Goal: Task Accomplishment & Management: Complete application form

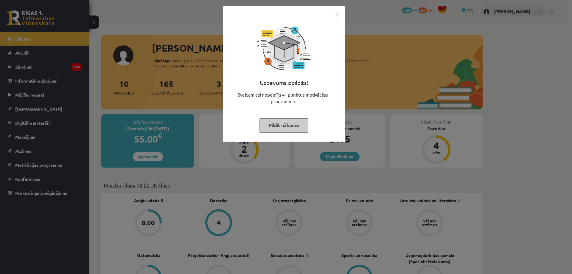
click at [279, 124] on button "Pildīt nākamo" at bounding box center [283, 125] width 49 height 14
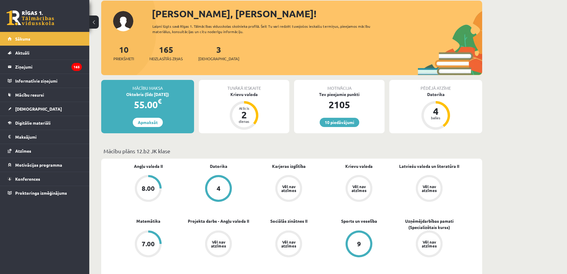
scroll to position [60, 0]
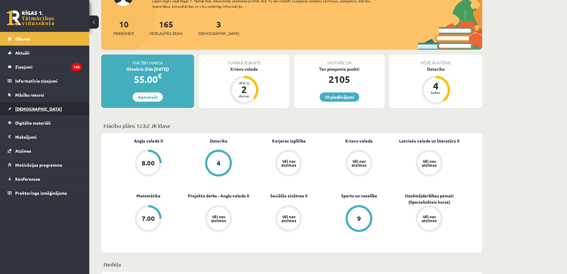
click at [22, 108] on span "[DEMOGRAPHIC_DATA]" at bounding box center [38, 108] width 47 height 5
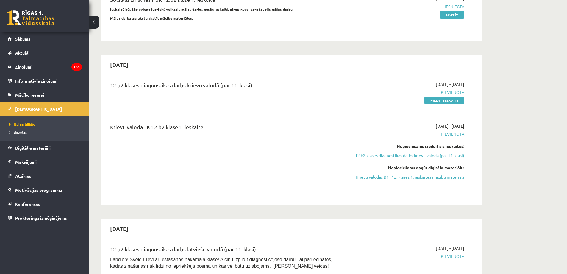
scroll to position [89, 0]
click at [445, 100] on link "Pildīt ieskaiti" at bounding box center [445, 101] width 40 height 8
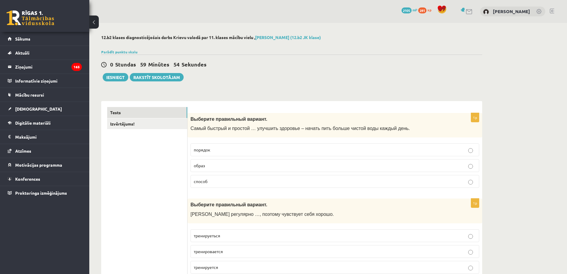
click at [321, 186] on label "способ" at bounding box center [335, 181] width 289 height 13
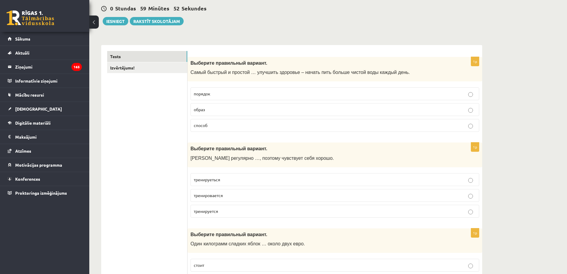
scroll to position [60, 0]
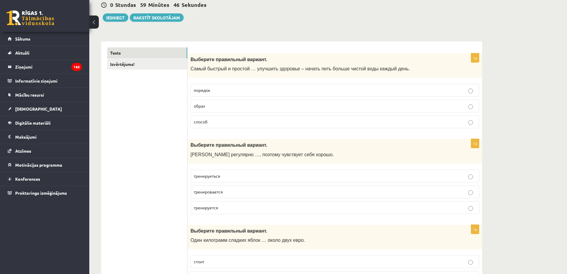
click at [222, 205] on p "тренируется" at bounding box center [335, 207] width 282 height 6
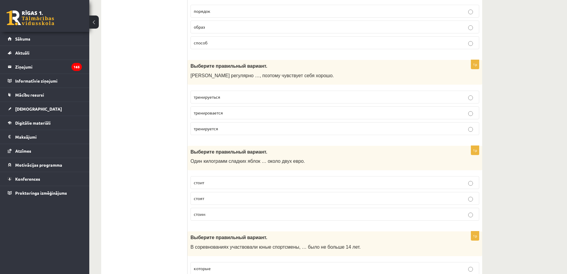
scroll to position [149, 0]
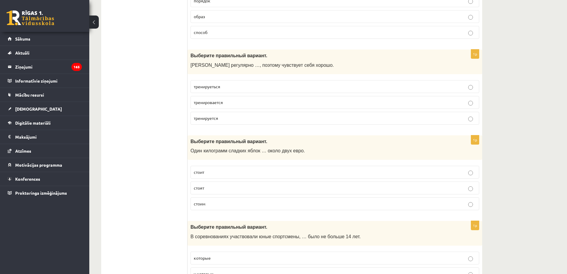
click at [210, 174] on p "стоит" at bounding box center [335, 172] width 282 height 6
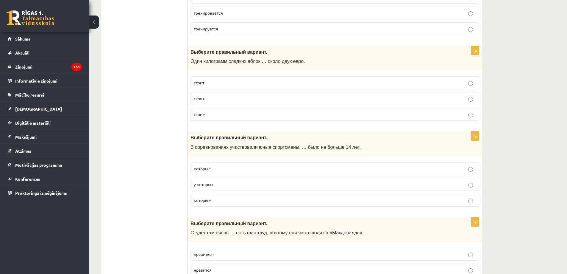
click at [239, 205] on label "которым" at bounding box center [335, 200] width 289 height 13
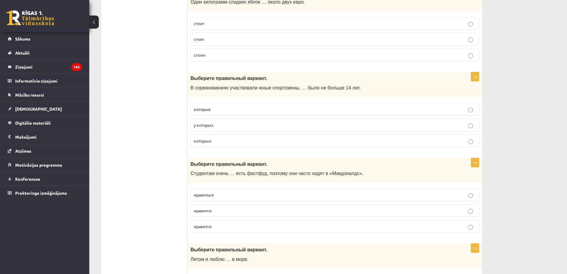
scroll to position [298, 0]
click at [225, 210] on p "нравится" at bounding box center [335, 210] width 282 height 6
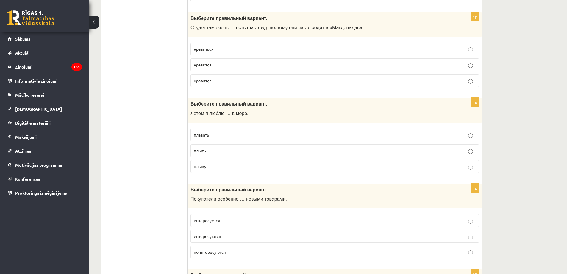
scroll to position [447, 0]
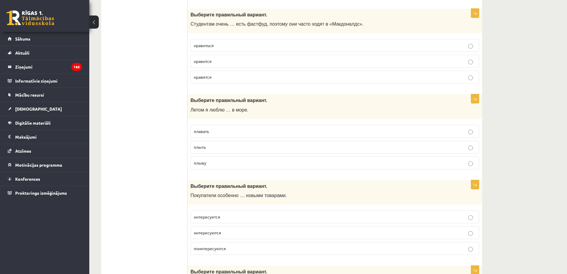
click at [237, 132] on p "плавать" at bounding box center [335, 131] width 282 height 6
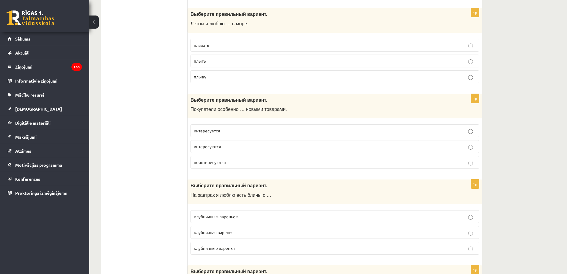
scroll to position [536, 0]
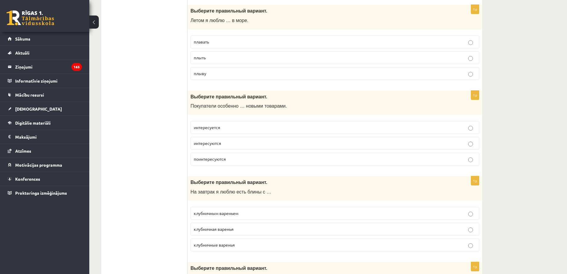
click at [231, 144] on p "интересуются" at bounding box center [335, 143] width 282 height 6
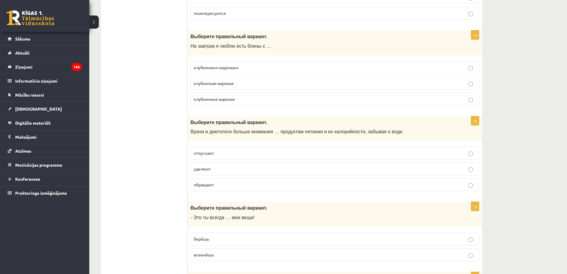
scroll to position [685, 0]
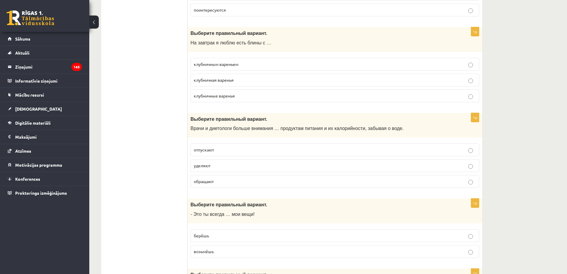
click at [253, 66] on p "клубничным вареньем" at bounding box center [335, 64] width 282 height 6
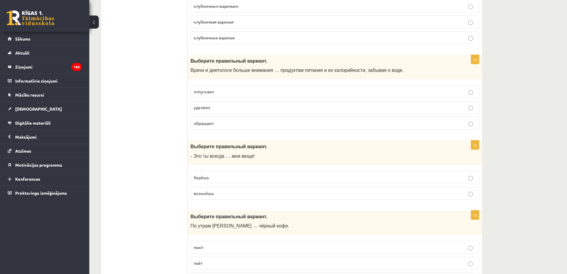
scroll to position [744, 0]
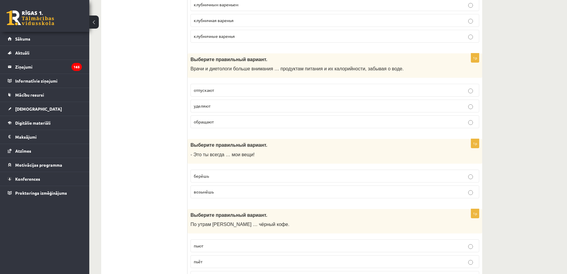
click at [220, 107] on p "уделяют" at bounding box center [335, 106] width 282 height 6
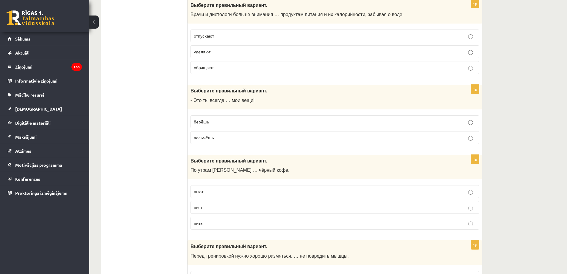
scroll to position [804, 0]
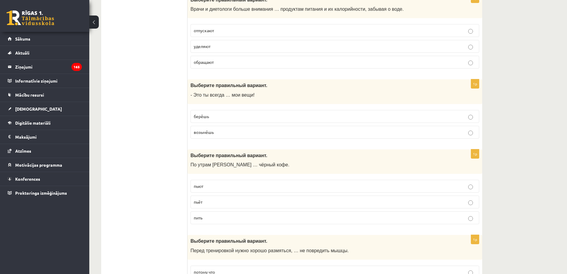
click at [220, 115] on p "берёшь" at bounding box center [335, 116] width 282 height 6
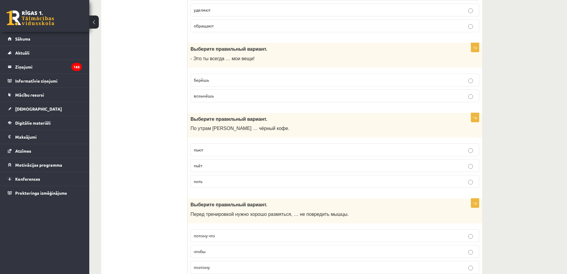
scroll to position [864, 0]
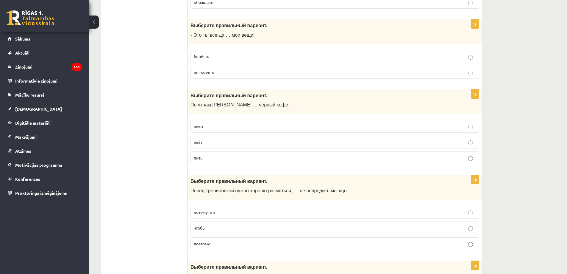
click at [198, 141] on span "пьёт" at bounding box center [198, 141] width 9 height 5
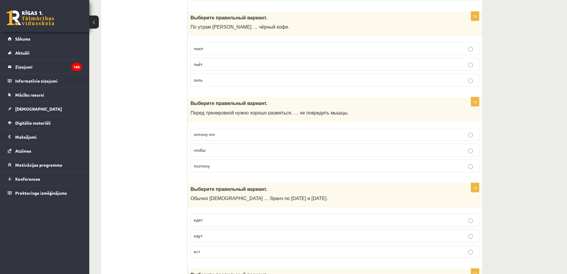
scroll to position [953, 0]
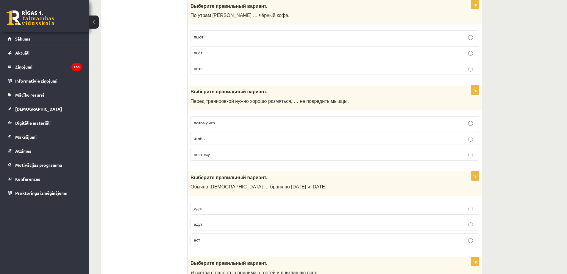
click at [213, 138] on p "чтобы" at bounding box center [335, 138] width 282 height 6
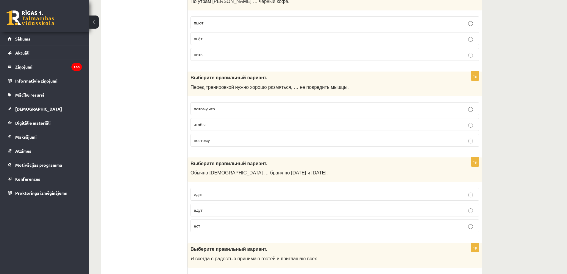
scroll to position [1042, 0]
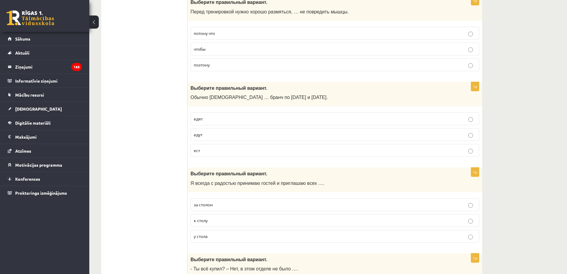
click at [216, 120] on p "едят" at bounding box center [335, 119] width 282 height 6
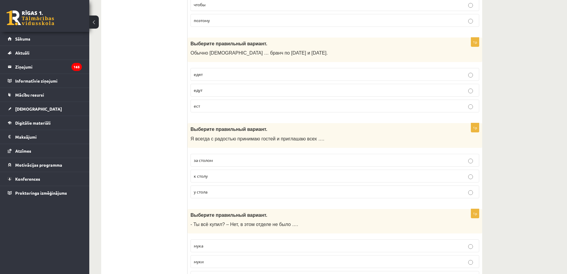
scroll to position [1132, 0]
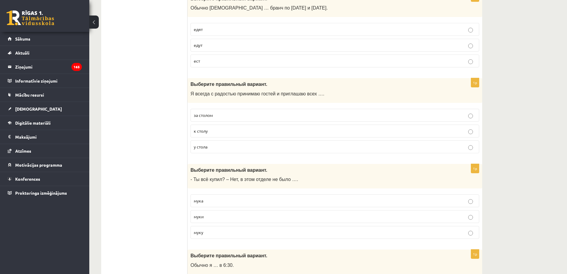
click at [222, 133] on p "к столу" at bounding box center [335, 131] width 282 height 6
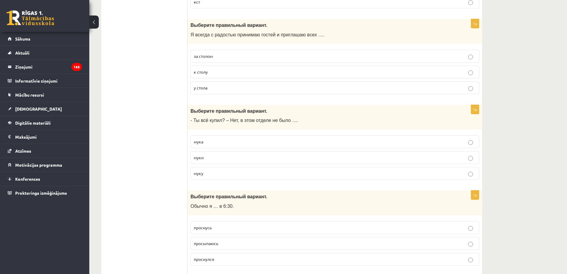
scroll to position [1191, 0]
click at [216, 160] on p "муки" at bounding box center [335, 157] width 282 height 6
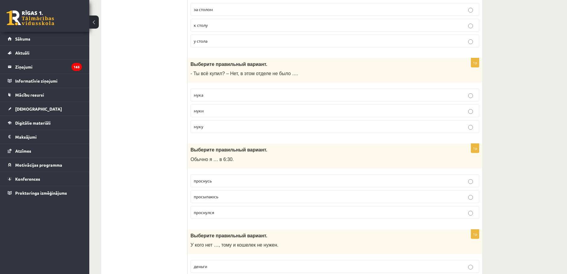
scroll to position [1251, 0]
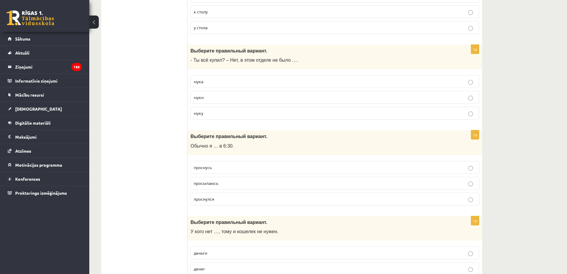
click at [218, 184] on p "просыпаюсь" at bounding box center [335, 183] width 282 height 6
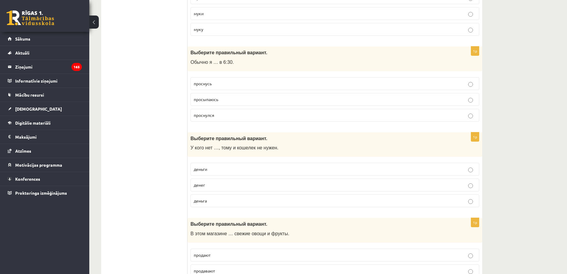
scroll to position [1340, 0]
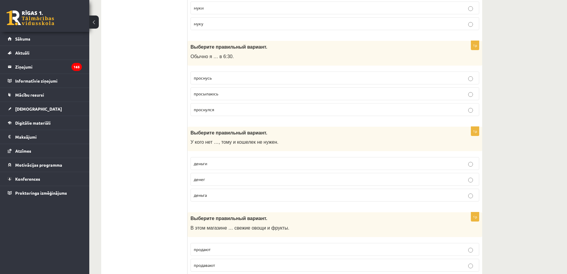
click at [215, 181] on p "денег" at bounding box center [335, 179] width 282 height 6
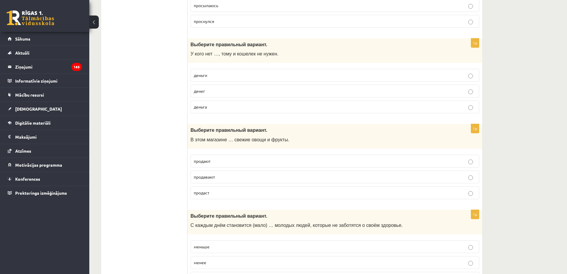
scroll to position [1429, 0]
click at [216, 163] on p "продают" at bounding box center [335, 160] width 282 height 6
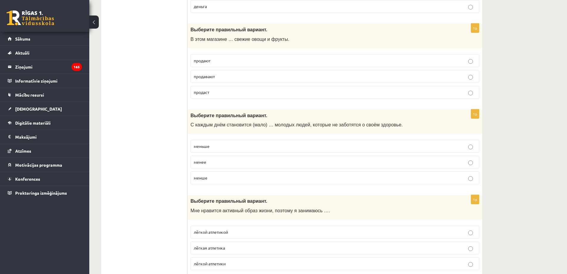
scroll to position [1549, 0]
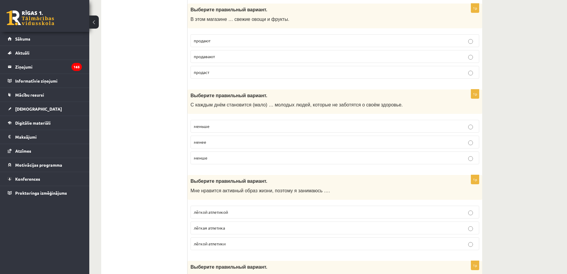
click at [222, 128] on p "меньше" at bounding box center [335, 126] width 282 height 6
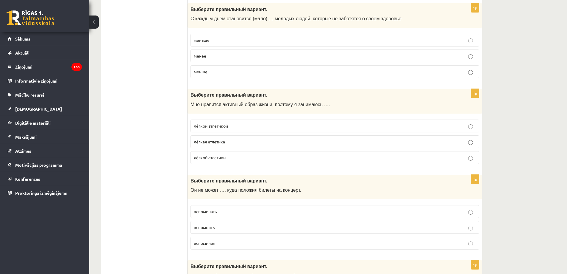
scroll to position [1638, 0]
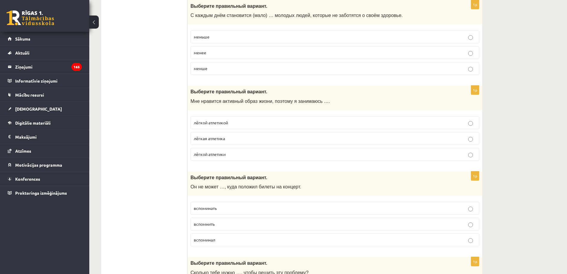
click at [239, 124] on p "лёгкой атлетикой" at bounding box center [335, 122] width 282 height 6
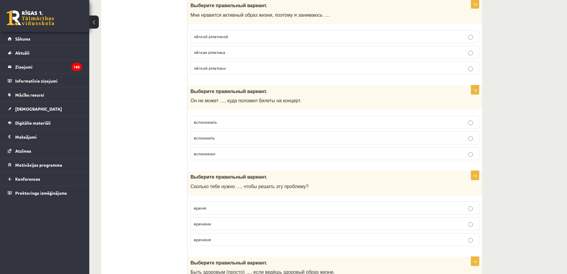
scroll to position [1727, 0]
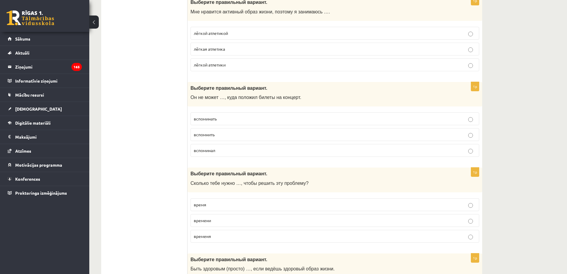
click at [219, 134] on p "вспомнить" at bounding box center [335, 134] width 282 height 6
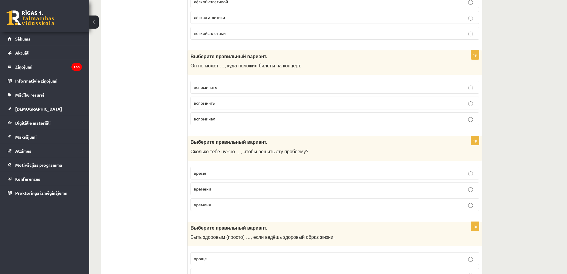
scroll to position [1787, 0]
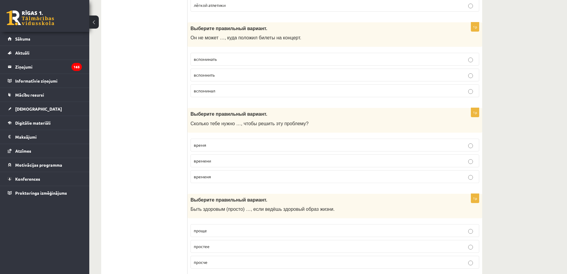
click at [235, 160] on p "времени" at bounding box center [335, 161] width 282 height 6
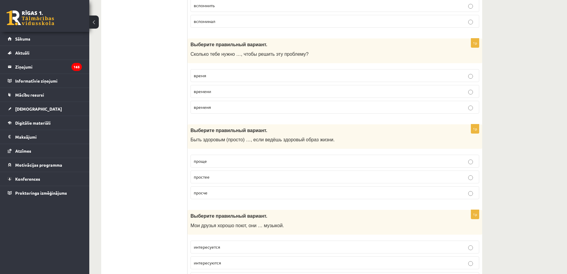
scroll to position [1876, 0]
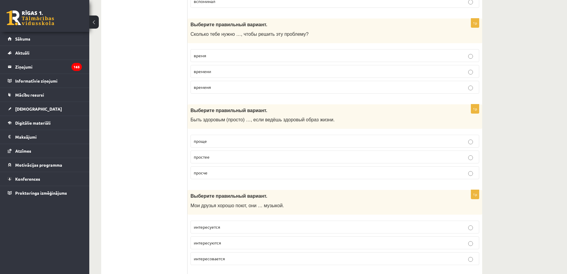
click at [229, 140] on p "проще" at bounding box center [335, 141] width 282 height 6
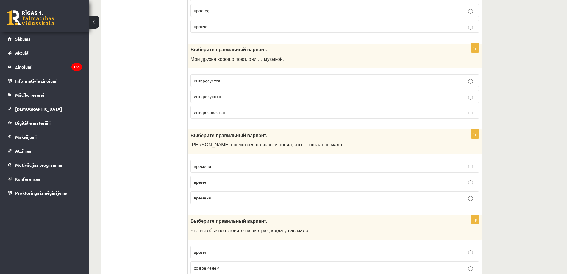
scroll to position [2025, 0]
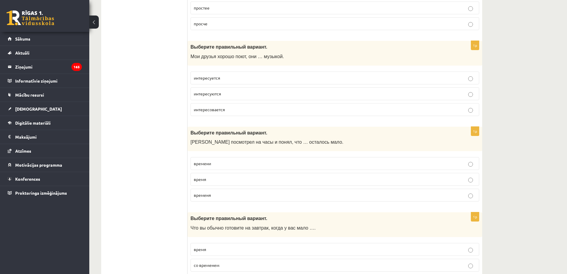
click at [228, 93] on p "интересуются" at bounding box center [335, 94] width 282 height 6
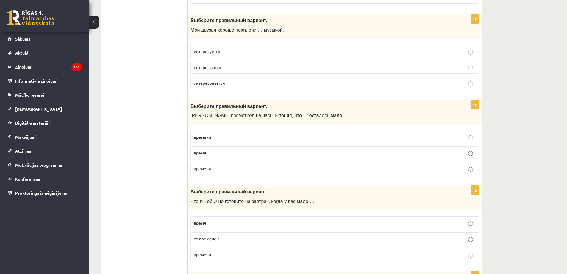
scroll to position [2055, 0]
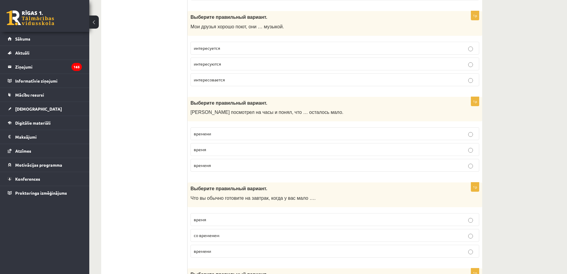
click at [221, 136] on p "времени" at bounding box center [335, 133] width 282 height 6
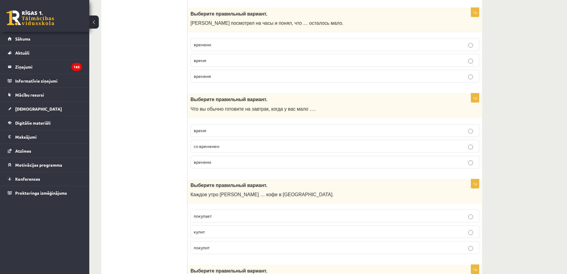
scroll to position [2144, 0]
click at [222, 160] on p "времени" at bounding box center [335, 161] width 282 height 6
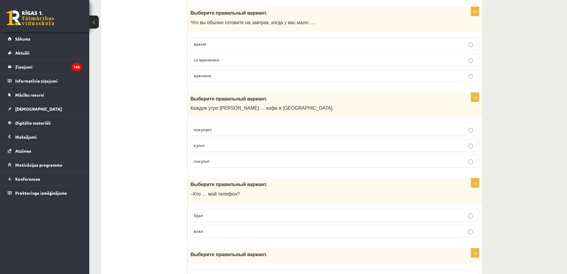
scroll to position [2233, 0]
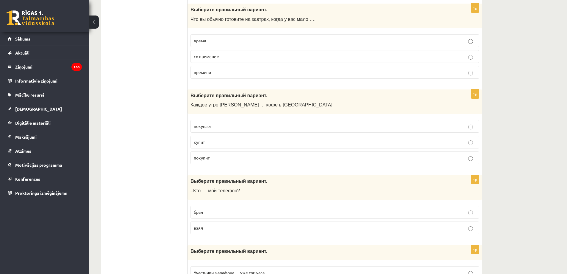
click at [219, 129] on p "покупает" at bounding box center [335, 126] width 282 height 6
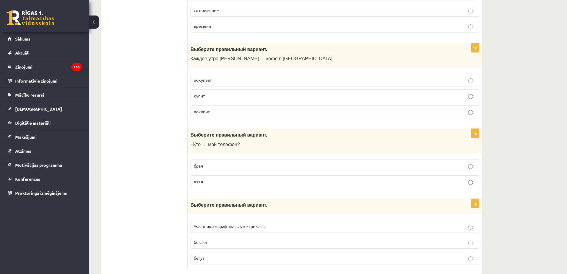
scroll to position [2293, 0]
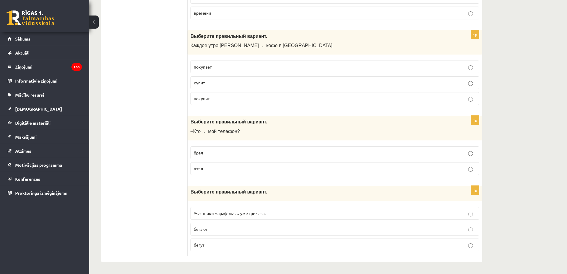
click at [200, 167] on span "взял" at bounding box center [198, 168] width 9 height 5
click at [244, 230] on p "бегают" at bounding box center [335, 229] width 282 height 6
click at [251, 248] on label "бегут" at bounding box center [335, 244] width 289 height 13
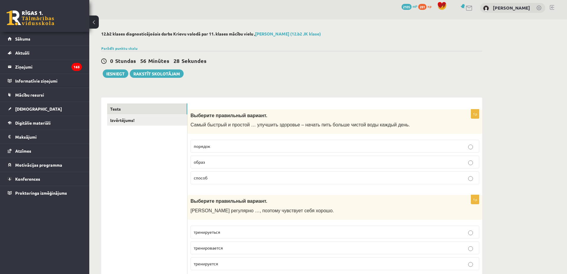
scroll to position [0, 0]
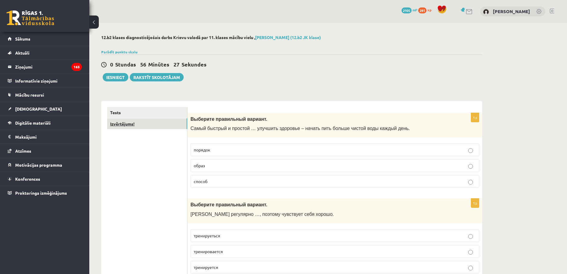
click at [150, 119] on link "Izvērtējums!" at bounding box center [147, 123] width 80 height 11
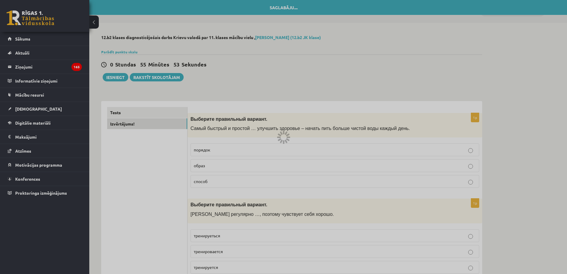
drag, startPoint x: 212, startPoint y: 202, endPoint x: 217, endPoint y: 199, distance: 6.2
click at [213, 202] on div at bounding box center [283, 137] width 567 height 274
drag, startPoint x: 312, startPoint y: 143, endPoint x: 303, endPoint y: 141, distance: 8.4
drag, startPoint x: 303, startPoint y: 141, endPoint x: 280, endPoint y: 132, distance: 24.9
click at [280, 132] on div at bounding box center [281, 133] width 3 height 4
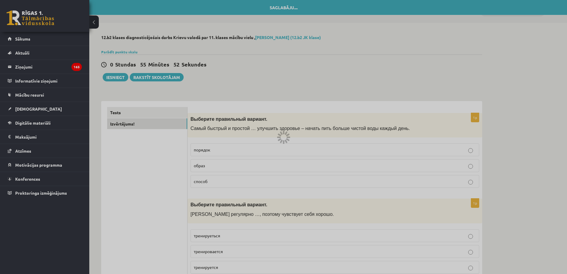
click at [280, 132] on div at bounding box center [281, 133] width 3 height 4
click at [277, 132] on div at bounding box center [283, 137] width 567 height 274
drag, startPoint x: 277, startPoint y: 133, endPoint x: 278, endPoint y: 136, distance: 3.0
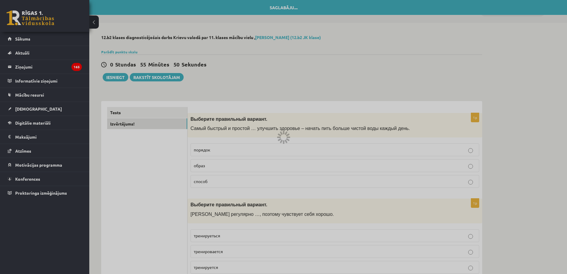
click at [277, 135] on div at bounding box center [283, 137] width 567 height 274
drag, startPoint x: 278, startPoint y: 140, endPoint x: 283, endPoint y: 141, distance: 5.1
click at [284, 137] on div at bounding box center [284, 137] width 0 height 0
click at [283, 141] on div at bounding box center [283, 142] width 1 height 4
click at [24, 112] on div at bounding box center [283, 137] width 567 height 274
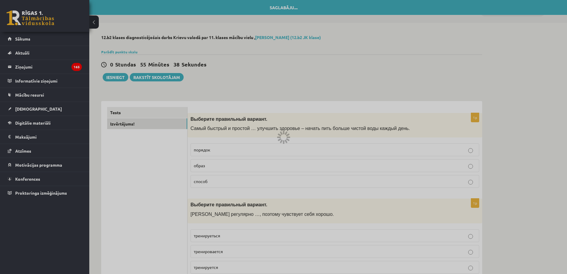
click at [29, 112] on div at bounding box center [283, 137] width 567 height 274
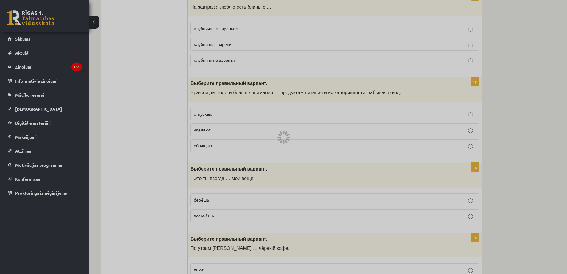
scroll to position [715, 0]
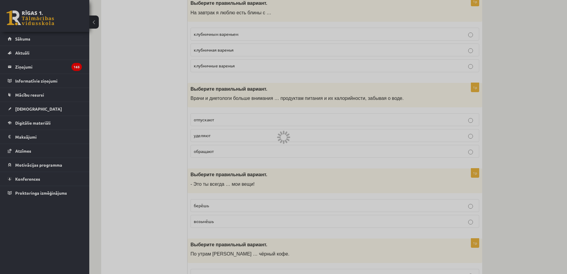
click at [93, 20] on div at bounding box center [283, 137] width 567 height 274
click at [91, 21] on div at bounding box center [283, 137] width 567 height 274
click at [89, 23] on div at bounding box center [283, 137] width 567 height 274
drag, startPoint x: 124, startPoint y: 81, endPoint x: 129, endPoint y: 81, distance: 4.8
click at [190, 135] on div at bounding box center [283, 137] width 567 height 274
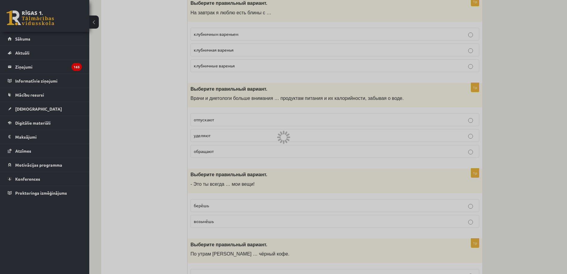
click at [216, 138] on div at bounding box center [283, 137] width 567 height 274
click at [209, 135] on div at bounding box center [283, 137] width 567 height 274
drag, startPoint x: 206, startPoint y: 132, endPoint x: 202, endPoint y: 133, distance: 4.8
click at [202, 134] on div at bounding box center [283, 137] width 567 height 274
click at [196, 134] on div at bounding box center [283, 137] width 567 height 274
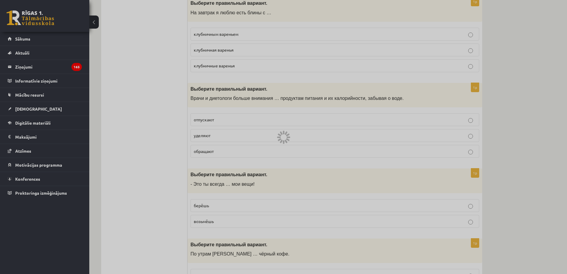
click at [196, 132] on div at bounding box center [283, 137] width 567 height 274
drag, startPoint x: 204, startPoint y: 130, endPoint x: 208, endPoint y: 132, distance: 4.8
click at [205, 129] on div at bounding box center [283, 137] width 567 height 274
drag, startPoint x: 208, startPoint y: 132, endPoint x: 172, endPoint y: 87, distance: 58.1
click at [204, 121] on div at bounding box center [283, 137] width 567 height 274
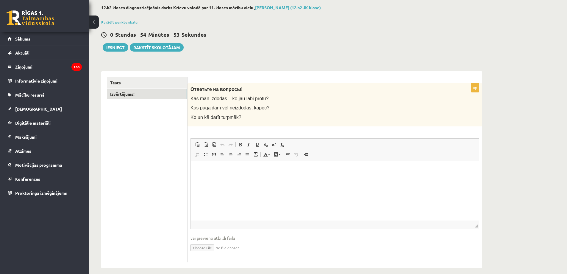
scroll to position [37, 0]
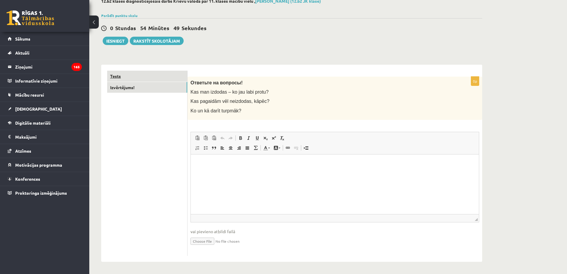
click at [155, 75] on link "Tests" at bounding box center [147, 76] width 80 height 11
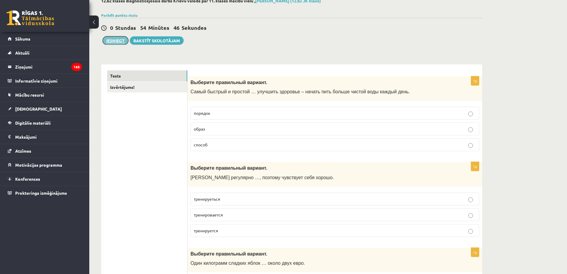
click at [121, 40] on button "Iesniegt" at bounding box center [116, 40] width 26 height 8
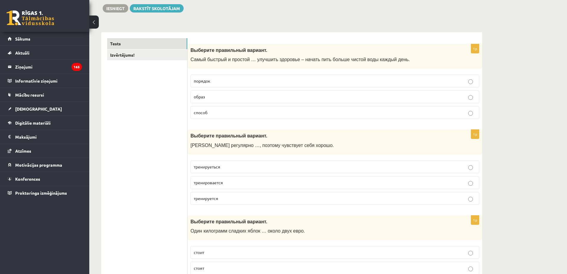
scroll to position [0, 0]
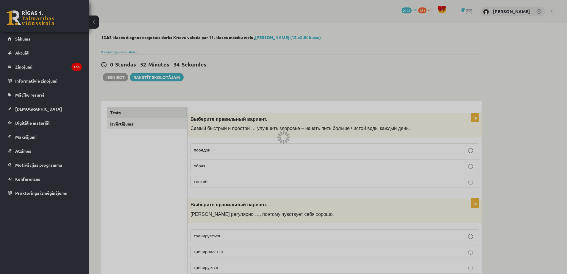
click at [465, 100] on div at bounding box center [283, 137] width 567 height 274
